Goal: Find specific page/section: Find specific page/section

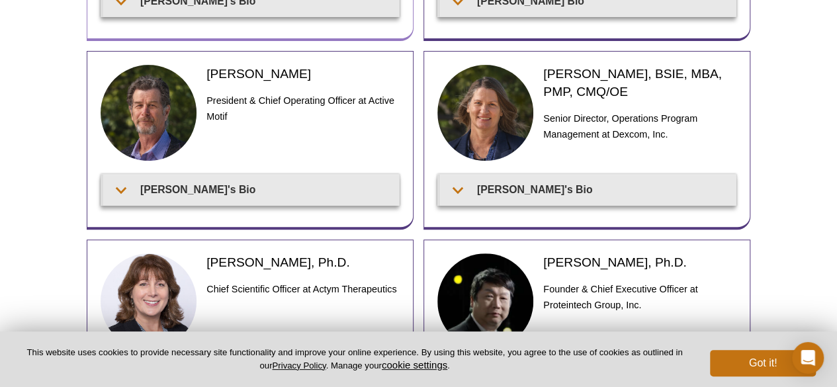
scroll to position [310, 0]
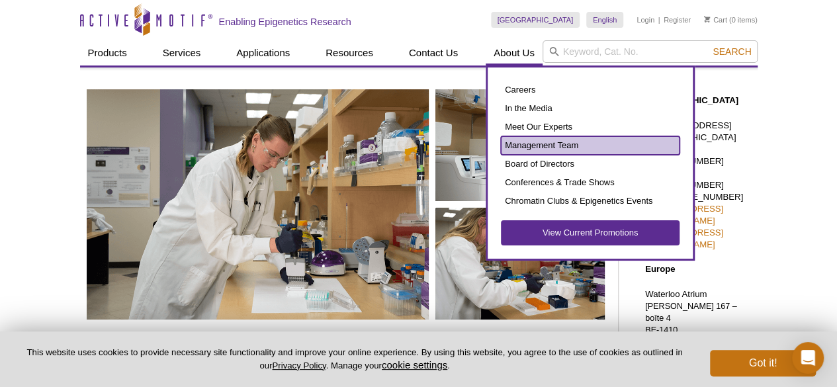
click at [528, 144] on link "Management Team" at bounding box center [590, 145] width 179 height 19
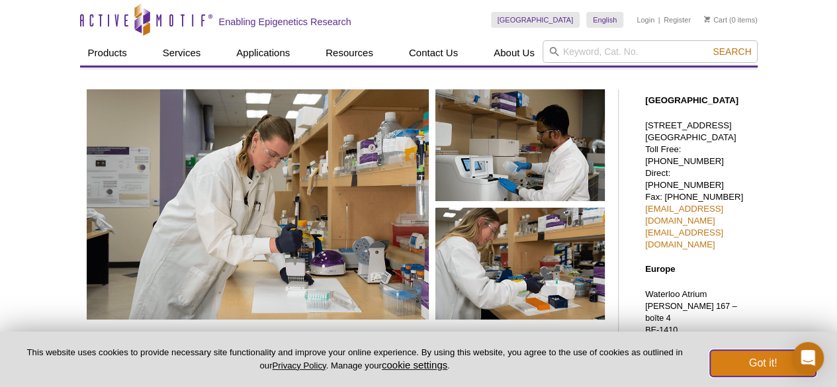
click at [752, 361] on button "Got it!" at bounding box center [763, 363] width 106 height 26
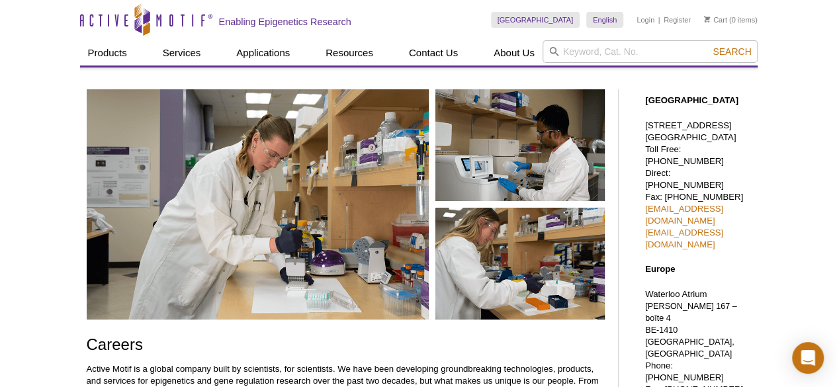
scroll to position [49, 0]
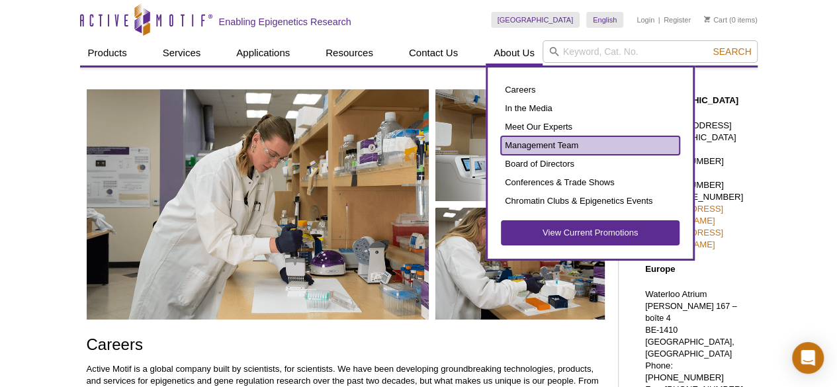
click at [524, 142] on link "Management Team" at bounding box center [590, 145] width 179 height 19
